Goal: Complete application form: Complete application form

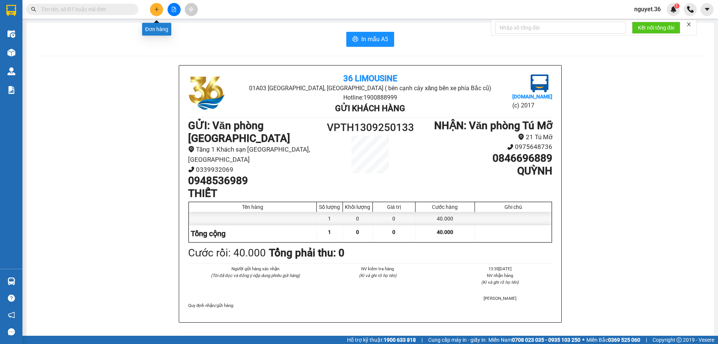
click at [159, 10] on icon "plus" at bounding box center [156, 9] width 5 height 5
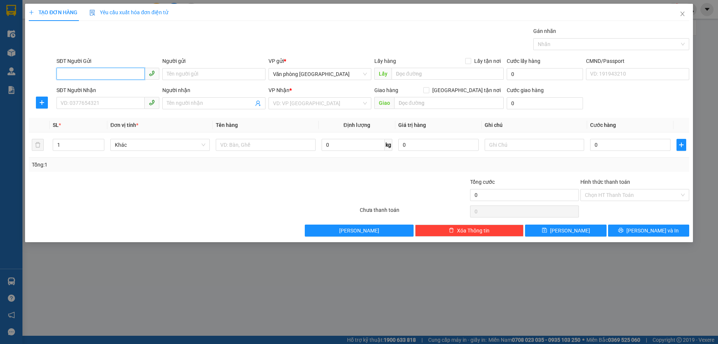
click at [116, 73] on input "SĐT Người Gửi" at bounding box center [100, 74] width 88 height 12
type input "0916295035"
drag, startPoint x: 115, startPoint y: 89, endPoint x: 157, endPoint y: 77, distance: 43.3
click at [116, 88] on div "0916295035 - HIÊN" at bounding box center [108, 89] width 94 height 8
type input "HIÊN"
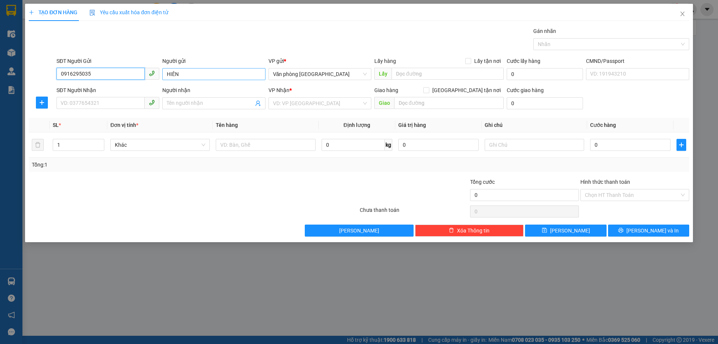
type input "0916295035"
click at [163, 74] on input "HIÊN" at bounding box center [213, 74] width 103 height 12
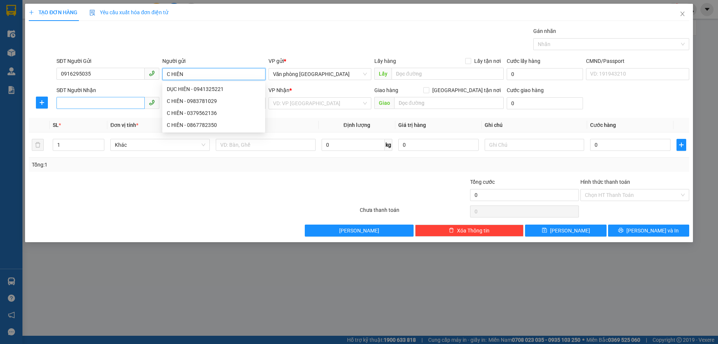
type input "C HIÊN"
click at [106, 103] on input "SĐT Người Nhận" at bounding box center [100, 103] width 88 height 12
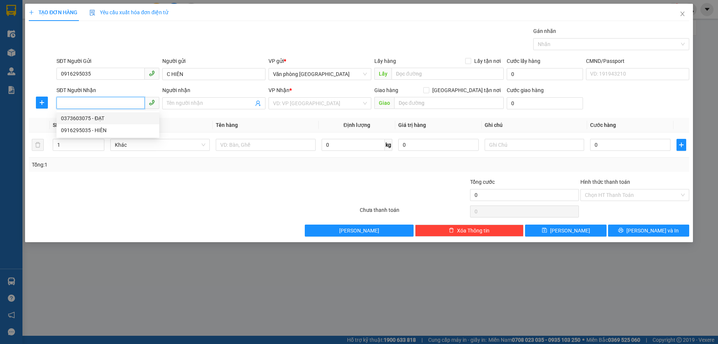
click at [84, 119] on div "0373603075 - ĐẠT" at bounding box center [108, 118] width 94 height 8
type input "0373603075"
type input "ĐẠT"
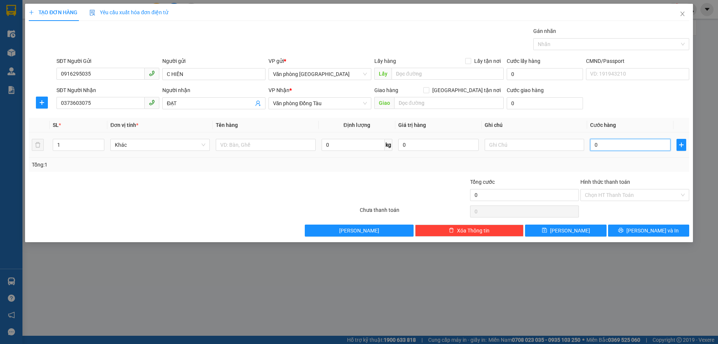
click at [607, 144] on input "0" at bounding box center [630, 145] width 80 height 12
type input "6"
type input "60"
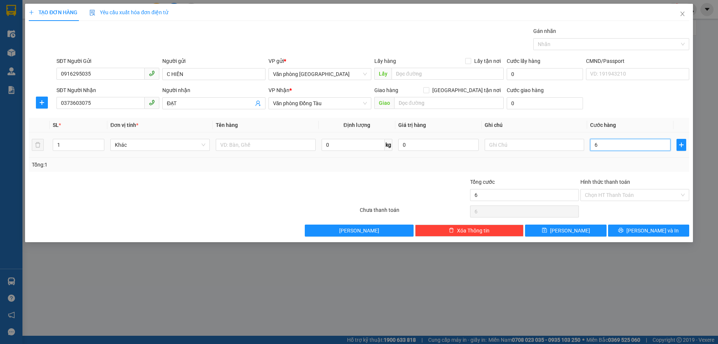
type input "60"
type input "600"
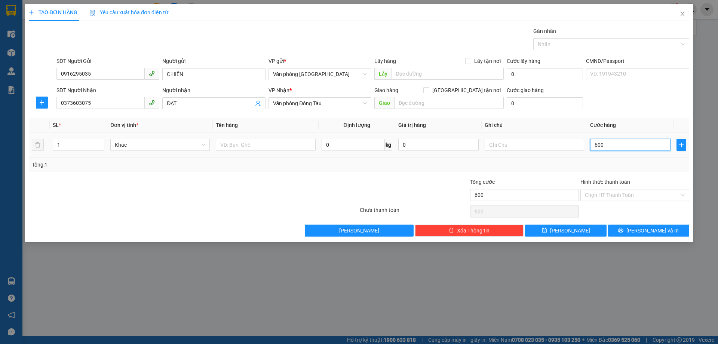
type input "6.000"
type input "60.000"
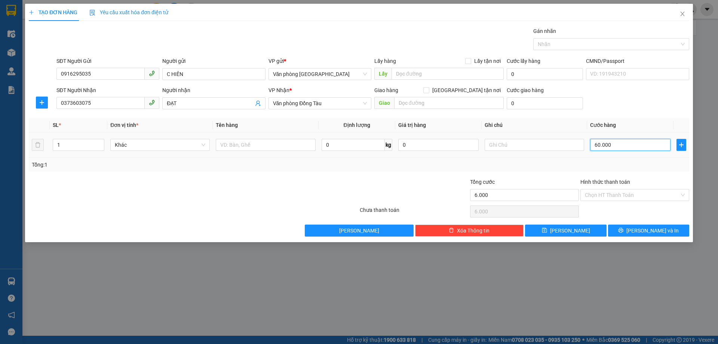
type input "60.000"
click at [598, 145] on input "60.000" at bounding box center [630, 145] width 80 height 12
type input "0.000"
type input "0"
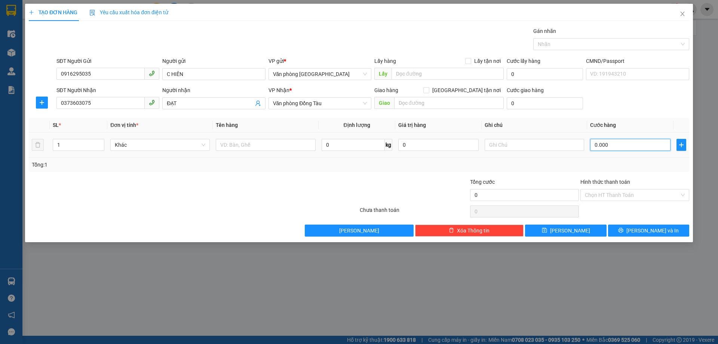
type input "50.000"
click at [642, 233] on button "[PERSON_NAME] và In" at bounding box center [648, 230] width 81 height 12
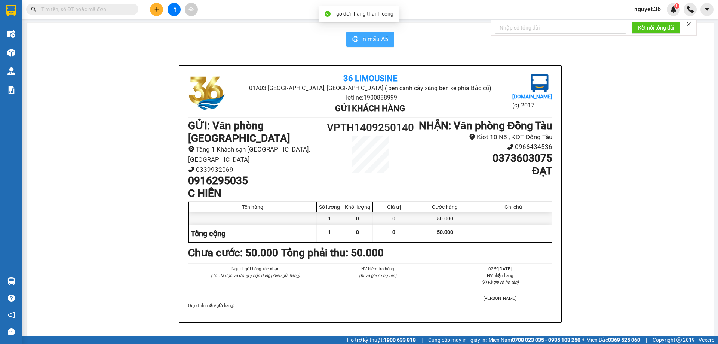
click at [378, 40] on span "In mẫu A5" at bounding box center [374, 38] width 27 height 9
